Goal: Entertainment & Leisure: Consume media (video, audio)

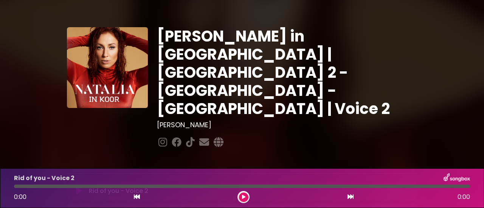
click at [78, 187] on icon at bounding box center [79, 191] width 6 height 8
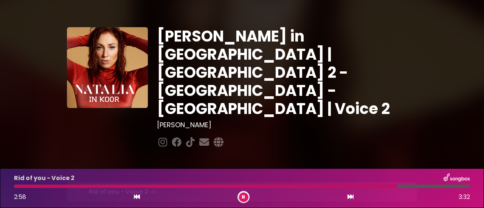
click at [316, 185] on div at bounding box center [205, 186] width 383 height 3
click at [14, 186] on div at bounding box center [242, 186] width 456 height 3
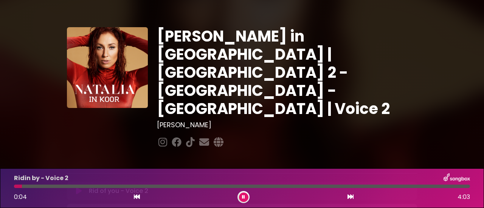
click at [79, 187] on icon at bounding box center [79, 191] width 6 height 8
click at [15, 187] on div at bounding box center [64, 186] width 101 height 3
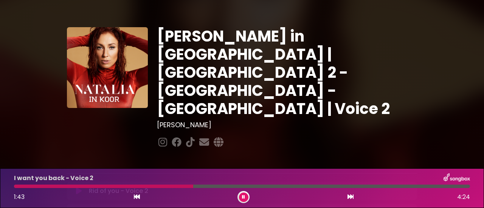
click at [15, 186] on div at bounding box center [103, 186] width 179 height 3
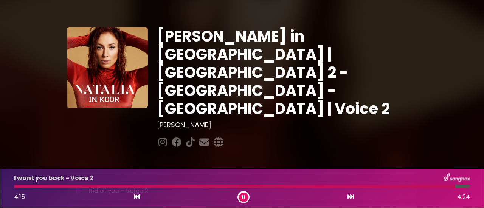
click at [82, 185] on div at bounding box center [234, 186] width 441 height 3
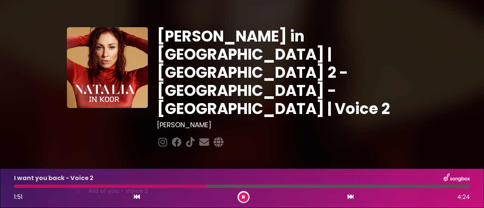
click at [243, 197] on icon at bounding box center [242, 197] width 3 height 5
